Goal: Check status: Check status

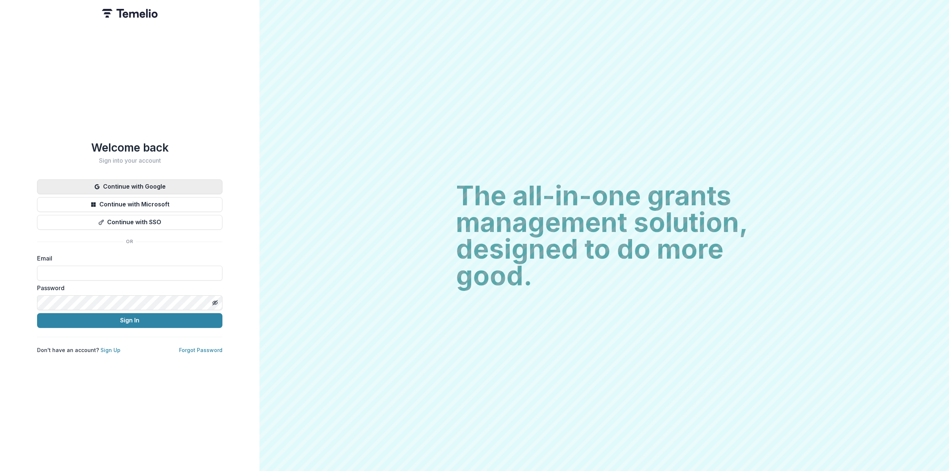
click at [147, 183] on button "Continue with Google" at bounding box center [129, 186] width 185 height 15
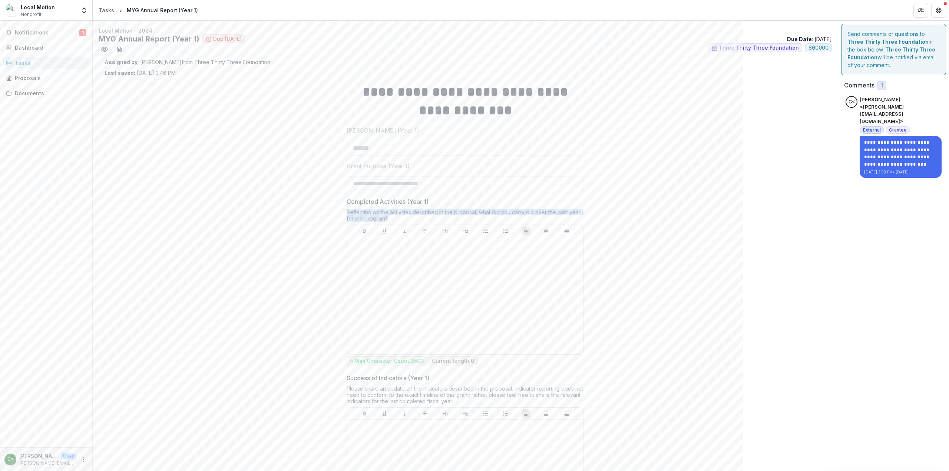
drag, startPoint x: 346, startPoint y: 211, endPoint x: 395, endPoint y: 218, distance: 49.4
click at [395, 218] on div "Reflecting on the activities described in the proposal, what did you carry out …" at bounding box center [464, 217] width 237 height 16
copy div "Reflecting on the activities described in the proposal, what did you carry out …"
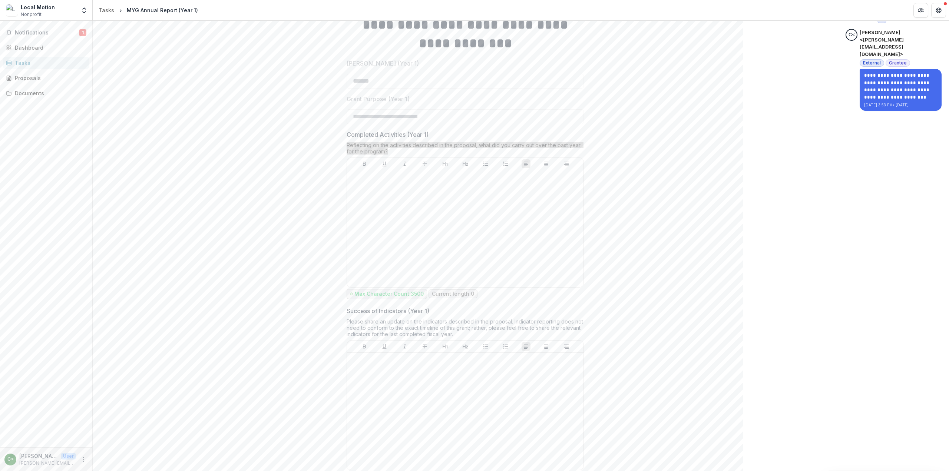
scroll to position [74, 0]
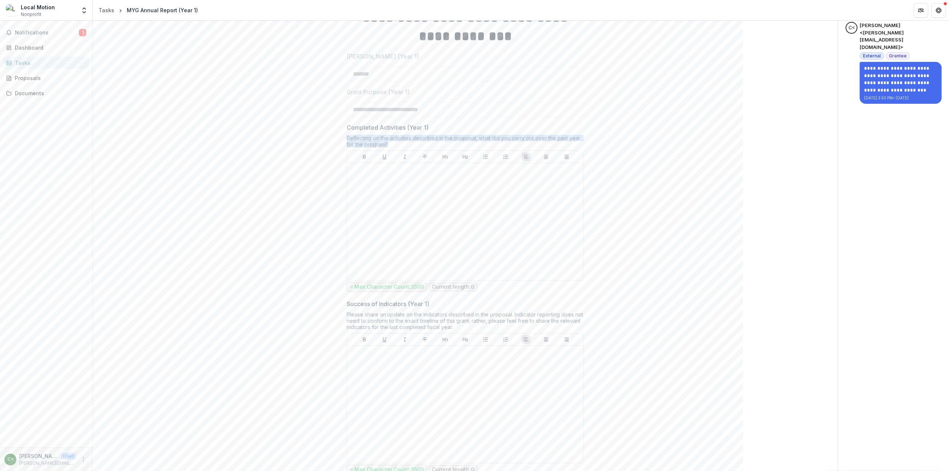
drag, startPoint x: 345, startPoint y: 312, endPoint x: 469, endPoint y: 323, distance: 123.9
click at [469, 323] on div "Please share an update on the indicators described in the proposal. Indicator r…" at bounding box center [464, 322] width 237 height 22
copy div "Please share an update on the indicators described in the proposal. Indicator r…"
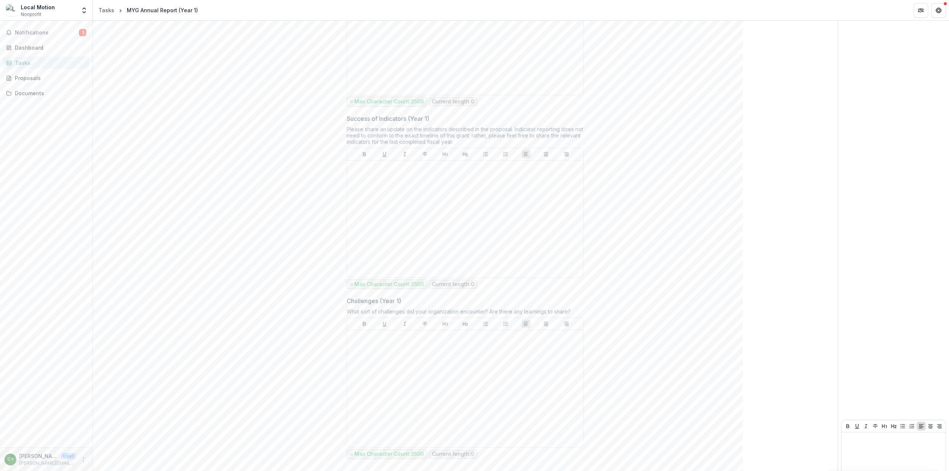
scroll to position [285, 0]
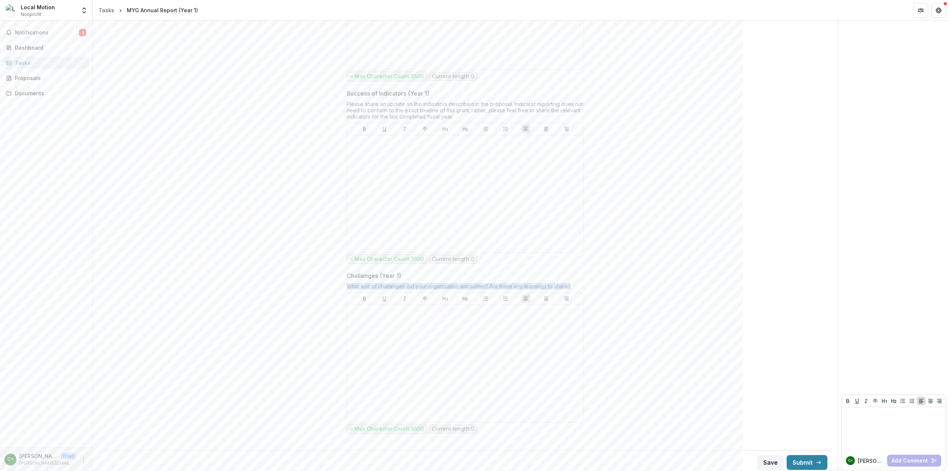
drag, startPoint x: 350, startPoint y: 284, endPoint x: 577, endPoint y: 281, distance: 227.2
click at [577, 283] on div "What sort of challenges did your organization encounter? Are there any learning…" at bounding box center [464, 287] width 237 height 9
copy div "What sort of challenges did your organization encounter? Are there any learning…"
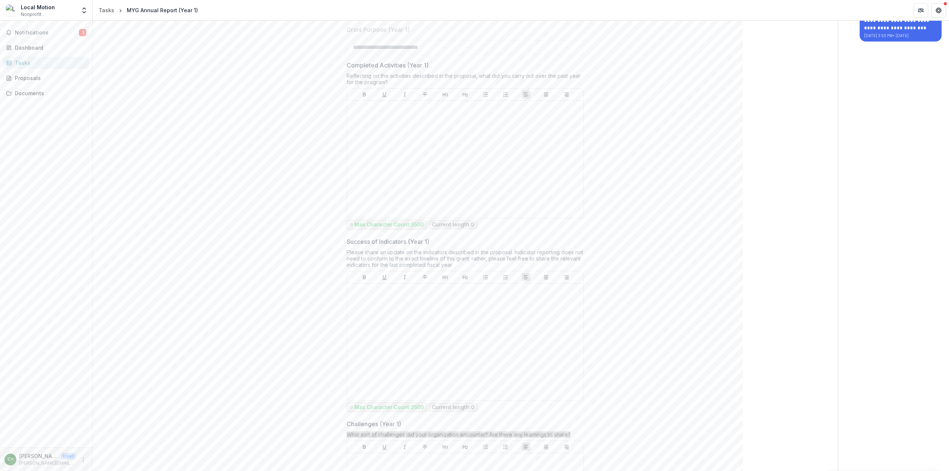
scroll to position [0, 0]
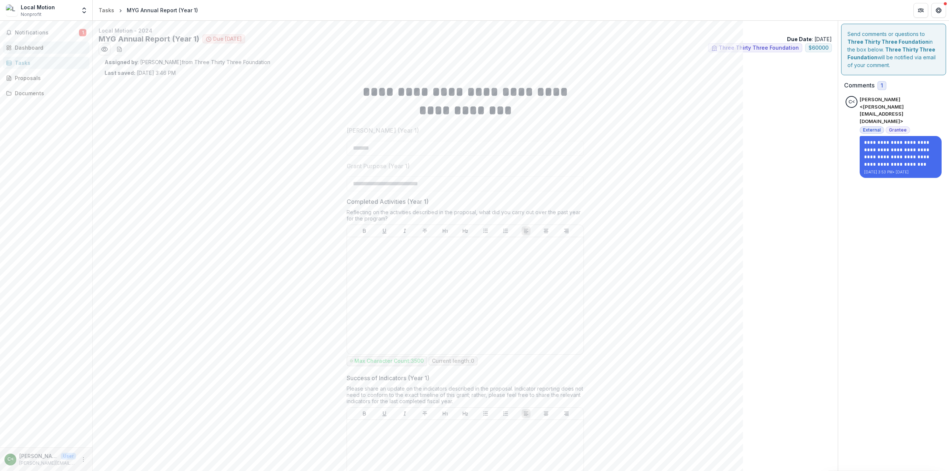
click at [27, 43] on link "Dashboard" at bounding box center [46, 48] width 86 height 12
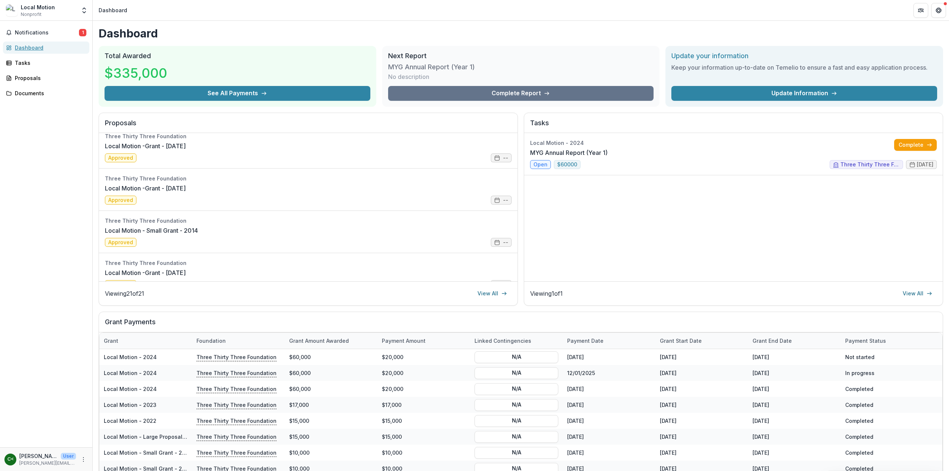
scroll to position [736, 0]
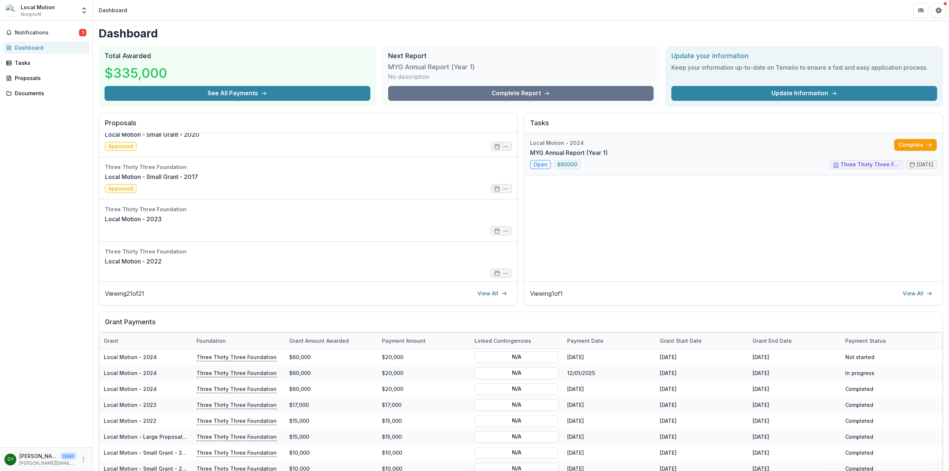
click at [544, 150] on link "MYG Annual Report (Year 1)" at bounding box center [568, 152] width 77 height 9
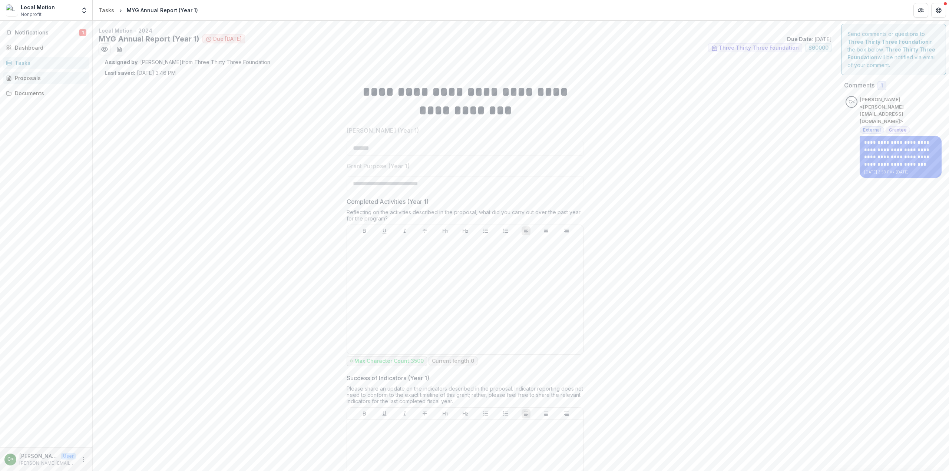
click at [33, 79] on div "Proposals" at bounding box center [49, 78] width 69 height 8
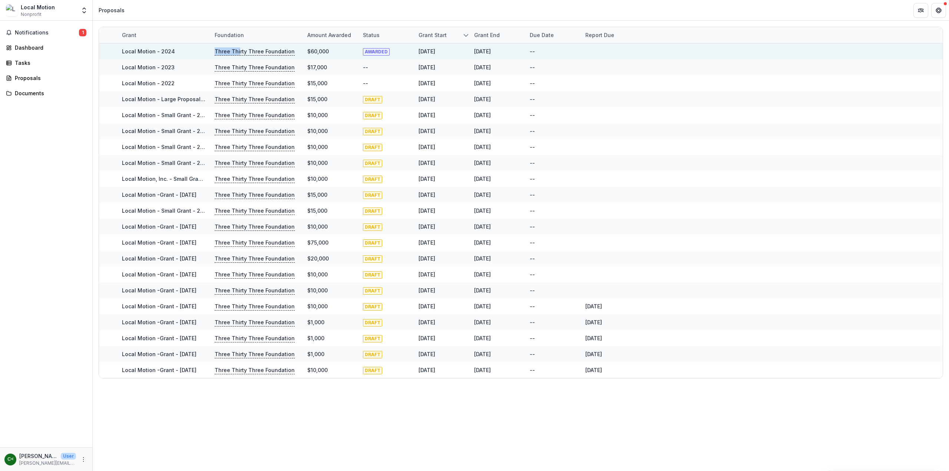
drag, startPoint x: 238, startPoint y: 50, endPoint x: 161, endPoint y: 46, distance: 76.8
click at [183, 49] on div "Local Motion - 2024 Three Thirty Three Foundation $60,000 AWARDED [DATE] [DATE]…" at bounding box center [520, 51] width 843 height 16
click at [136, 46] on div "Local Motion - 2024" at bounding box center [164, 51] width 84 height 16
click at [145, 50] on link "Local Motion - 2024" at bounding box center [148, 51] width 53 height 6
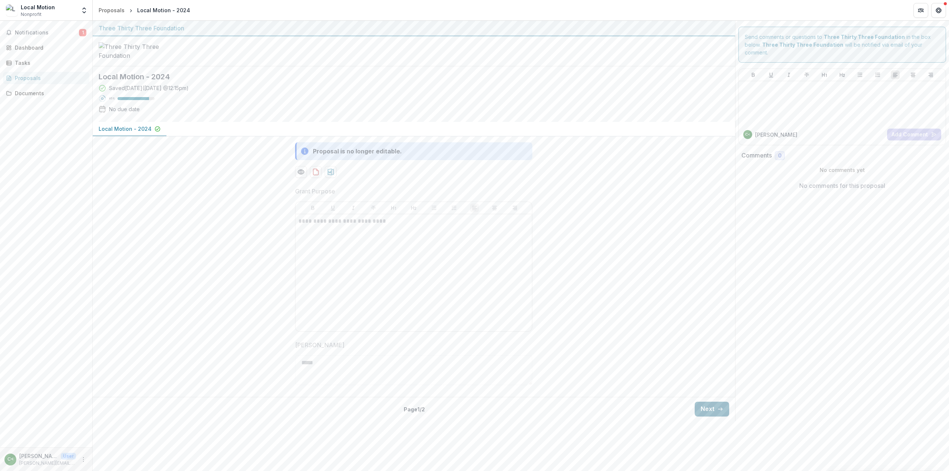
click at [709, 416] on button "Next" at bounding box center [711, 409] width 34 height 15
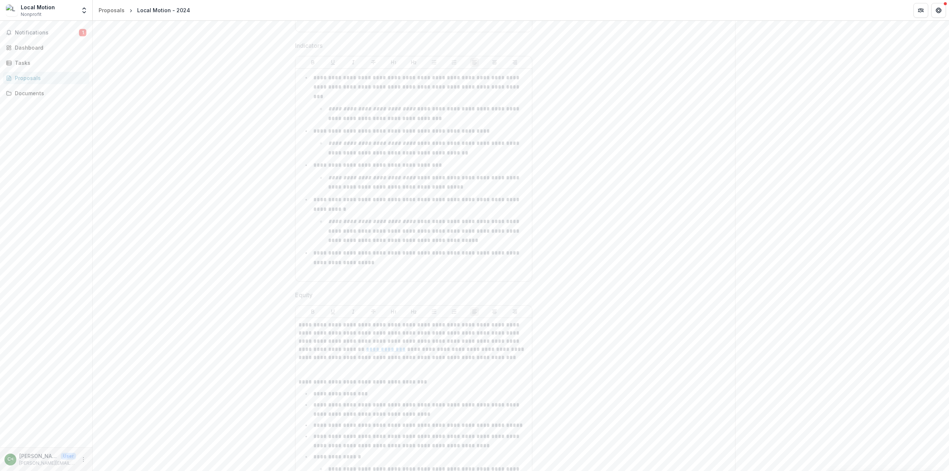
scroll to position [1779, 0]
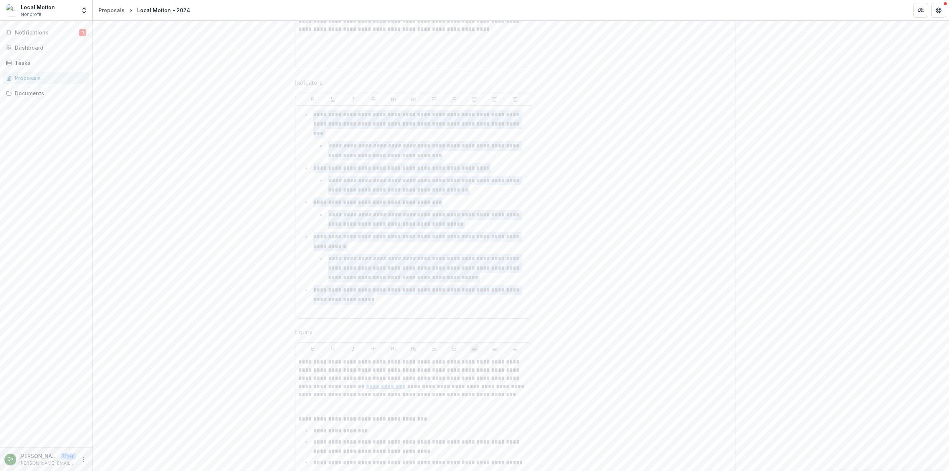
drag, startPoint x: 313, startPoint y: 138, endPoint x: 415, endPoint y: 324, distance: 212.1
click at [415, 305] on ul "**********" at bounding box center [418, 207] width 222 height 195
copy ul "**********"
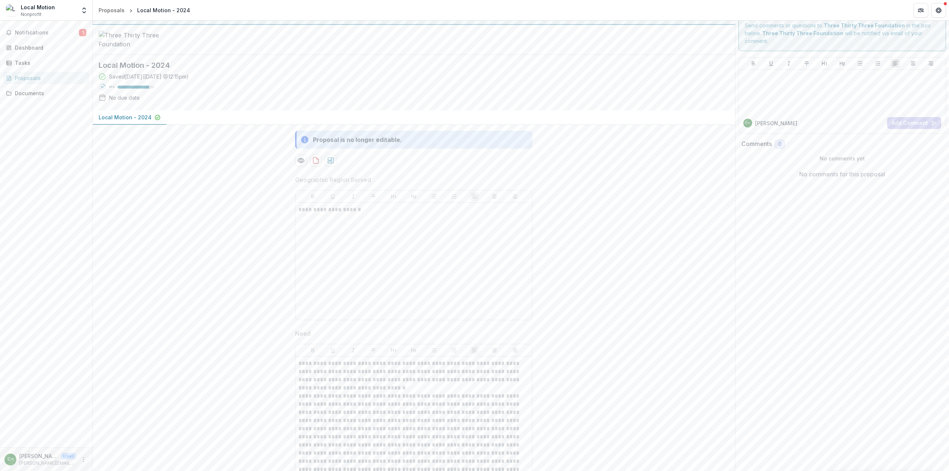
scroll to position [0, 0]
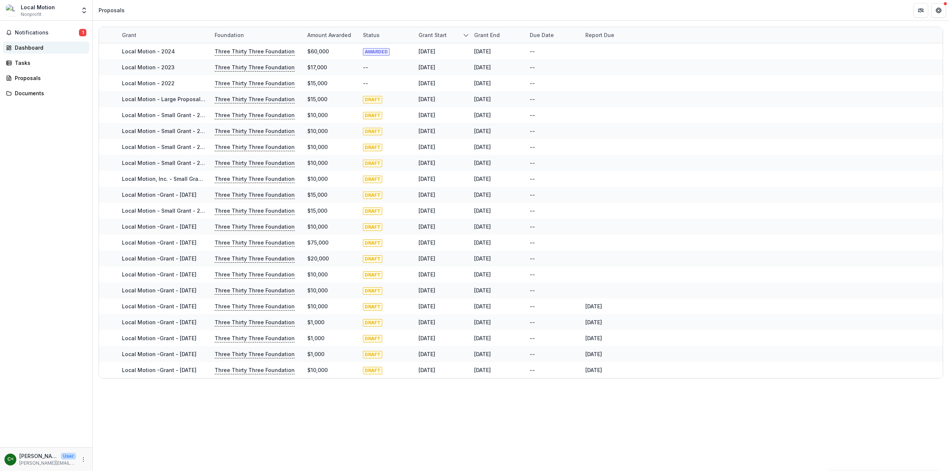
click at [26, 49] on div "Dashboard" at bounding box center [49, 48] width 69 height 8
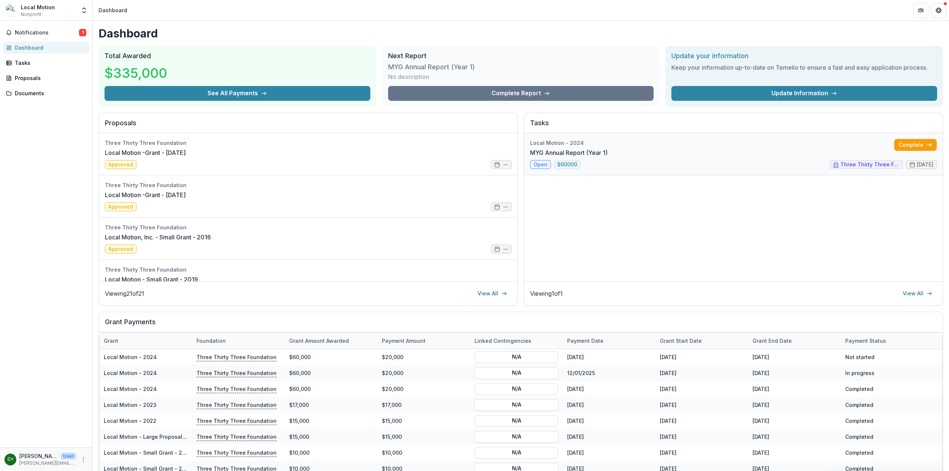
click at [561, 152] on link "MYG Annual Report (Year 1)" at bounding box center [568, 152] width 77 height 9
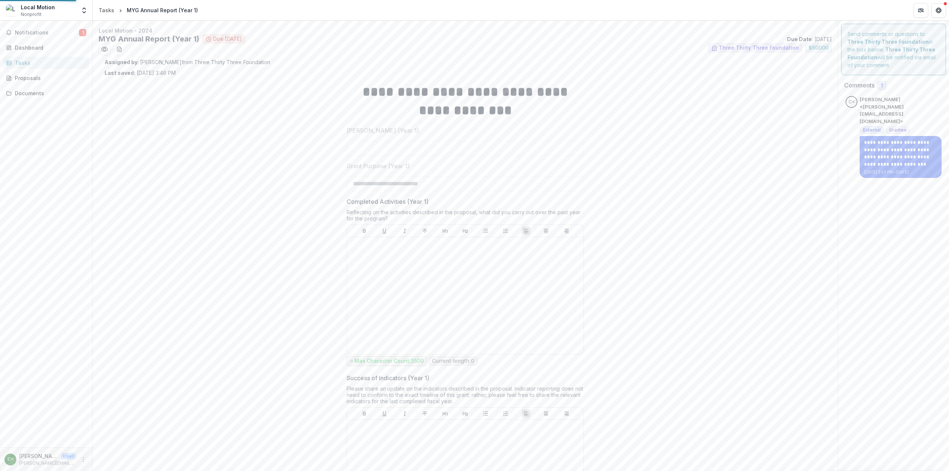
type input "*******"
click at [36, 78] on div "Proposals" at bounding box center [49, 78] width 69 height 8
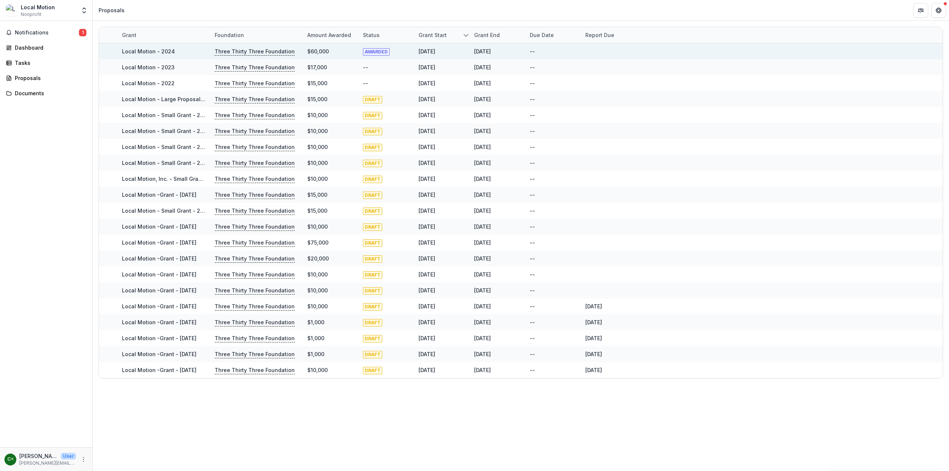
click at [136, 49] on link "Local Motion - 2024" at bounding box center [148, 51] width 53 height 6
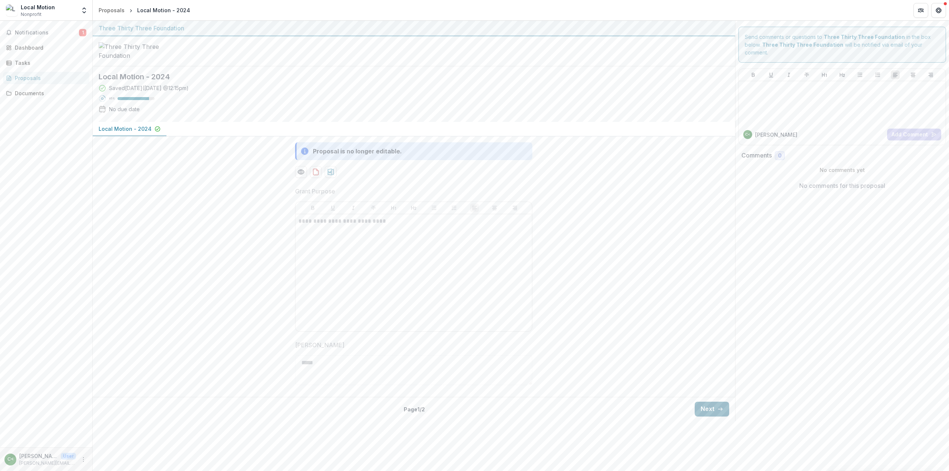
drag, startPoint x: 706, startPoint y: 433, endPoint x: 707, endPoint y: 441, distance: 7.9
click at [706, 421] on div "**********" at bounding box center [414, 278] width 642 height 285
drag, startPoint x: 707, startPoint y: 441, endPoint x: 661, endPoint y: 407, distance: 56.8
click at [707, 416] on button "Next" at bounding box center [711, 409] width 34 height 15
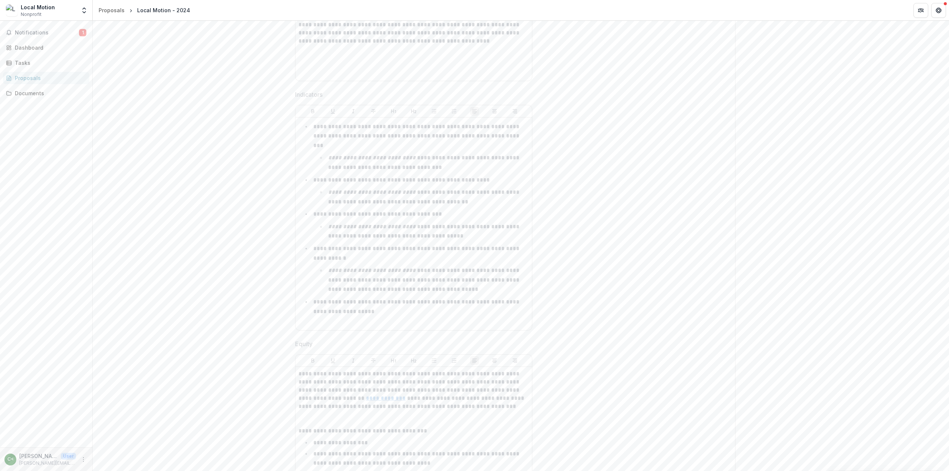
scroll to position [1779, 0]
